Goal: Transaction & Acquisition: Subscribe to service/newsletter

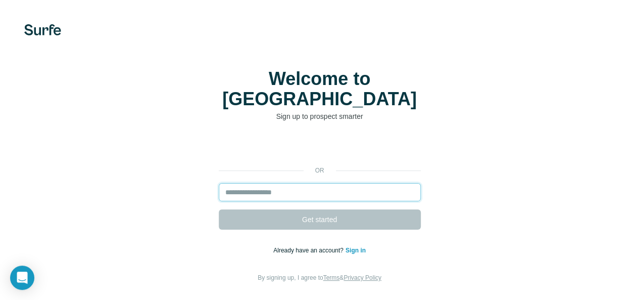
click at [219, 183] on input "email" at bounding box center [320, 192] width 202 height 18
